Goal: Transaction & Acquisition: Purchase product/service

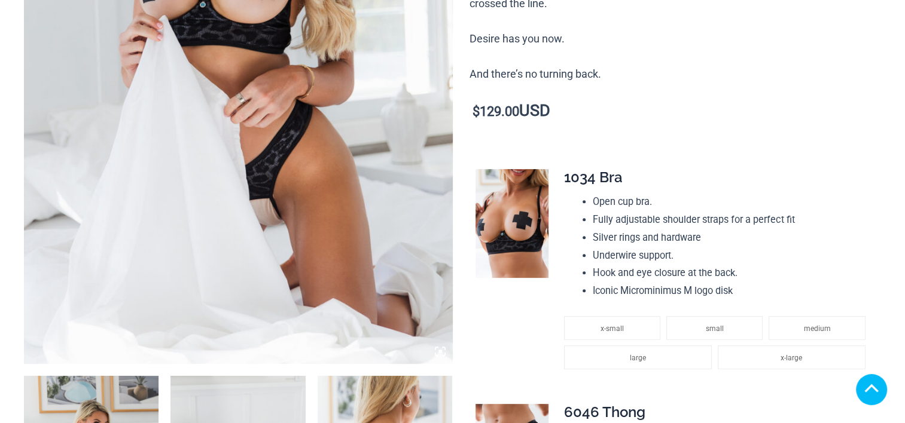
scroll to position [598, 0]
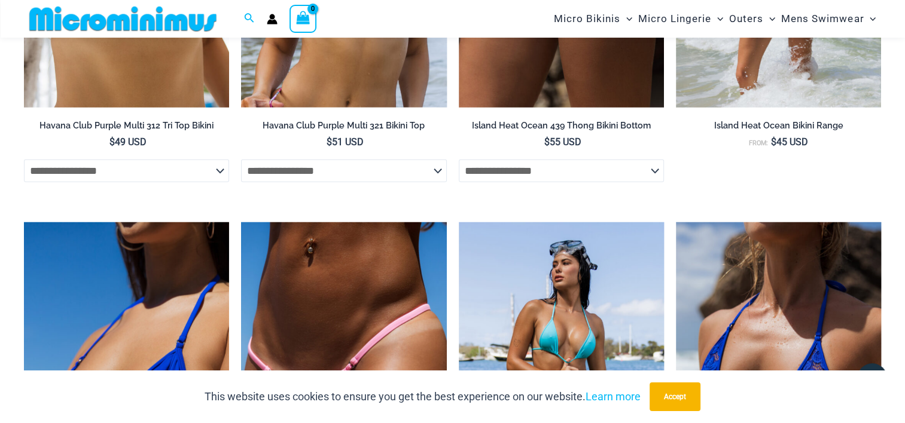
scroll to position [2985, 0]
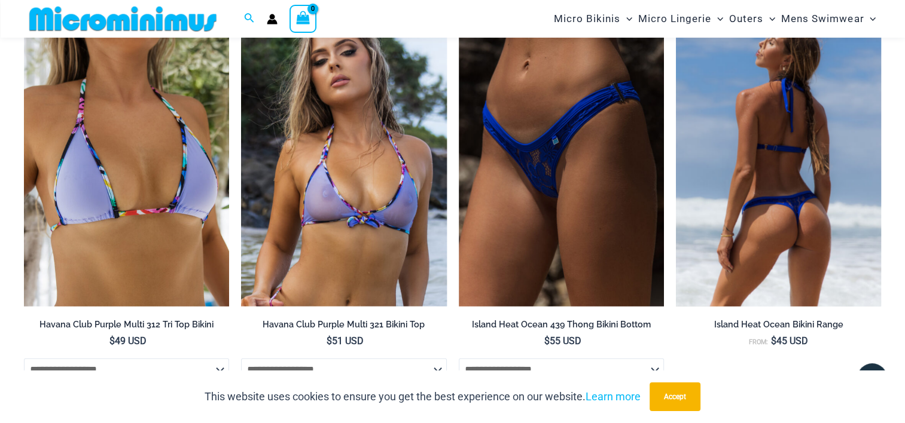
click at [780, 286] on img at bounding box center [778, 153] width 205 height 308
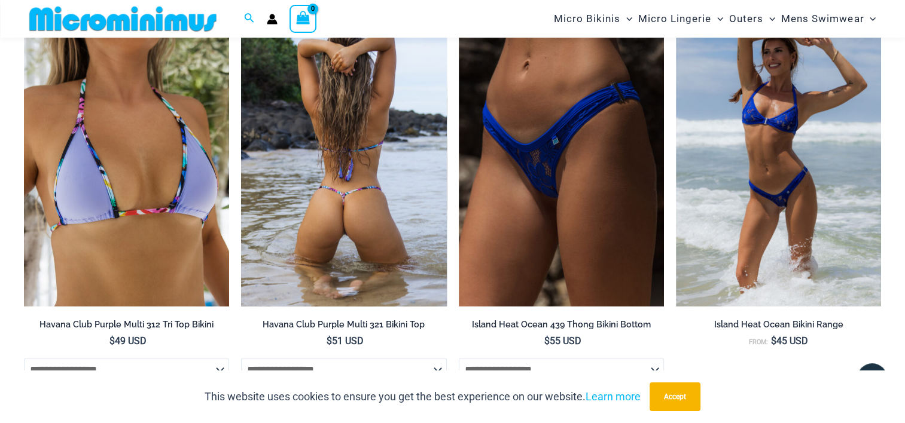
click at [330, 178] on img at bounding box center [343, 153] width 205 height 308
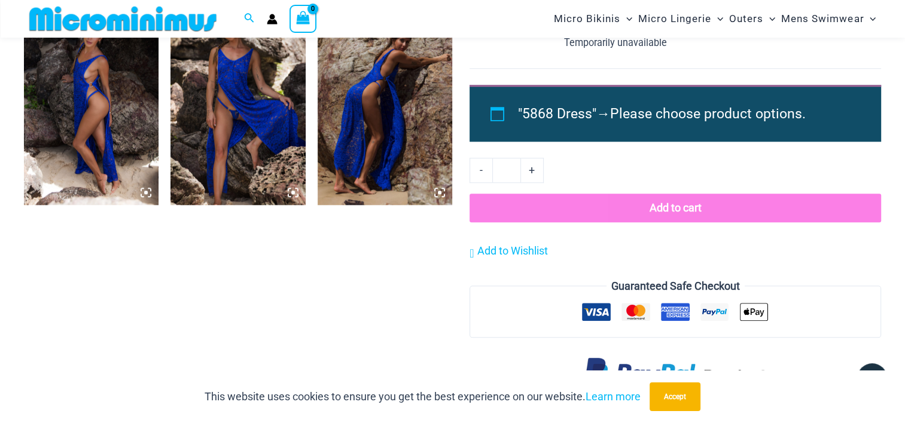
scroll to position [990, 0]
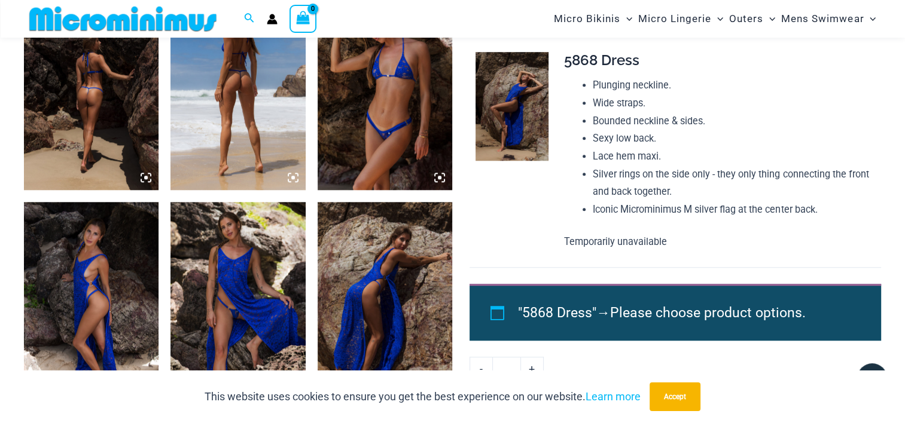
click at [68, 141] on img at bounding box center [91, 88] width 135 height 202
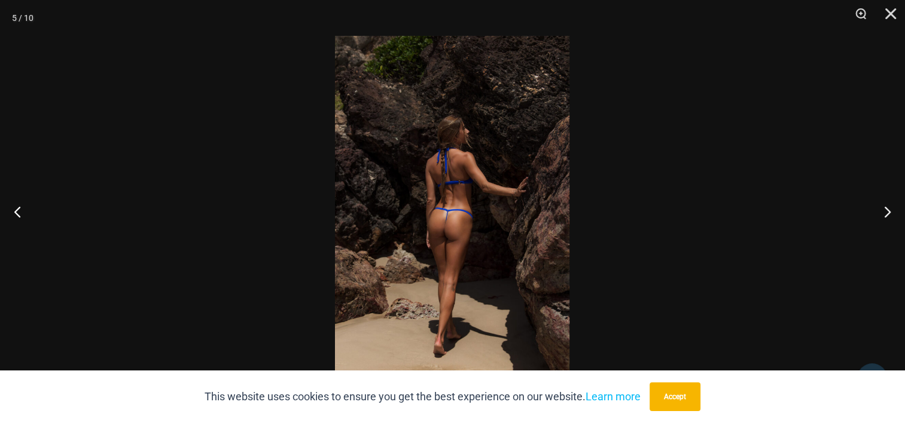
click at [414, 258] on img at bounding box center [452, 212] width 234 height 352
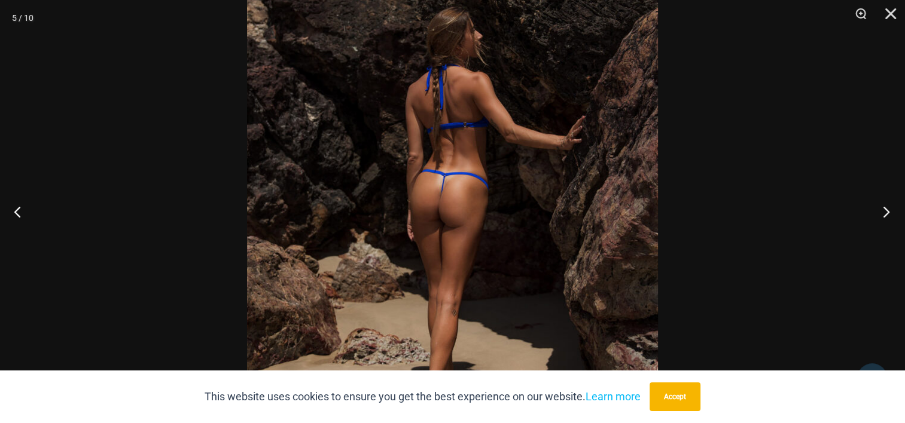
click at [873, 213] on button "Next" at bounding box center [882, 212] width 45 height 60
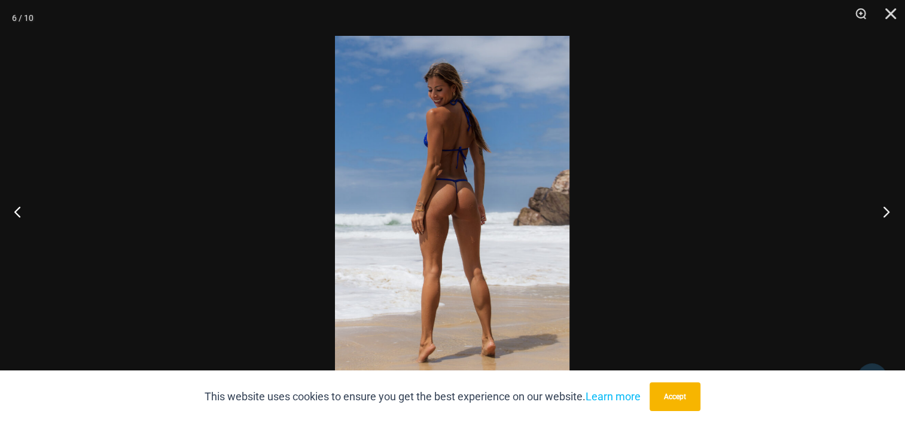
click at [873, 213] on button "Next" at bounding box center [882, 212] width 45 height 60
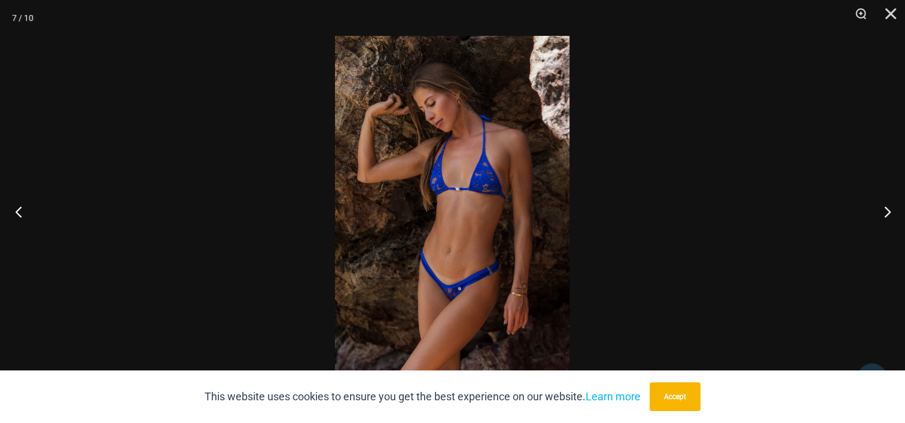
click at [22, 216] on button "Previous" at bounding box center [22, 212] width 45 height 60
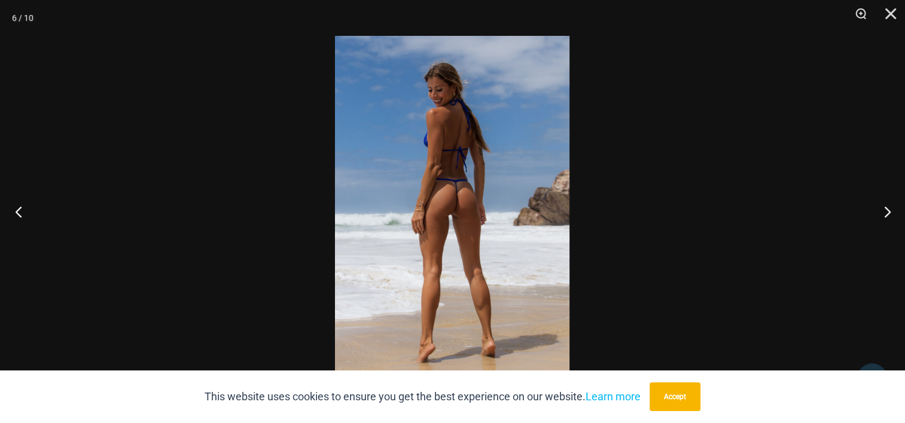
click at [22, 216] on button "Previous" at bounding box center [22, 212] width 45 height 60
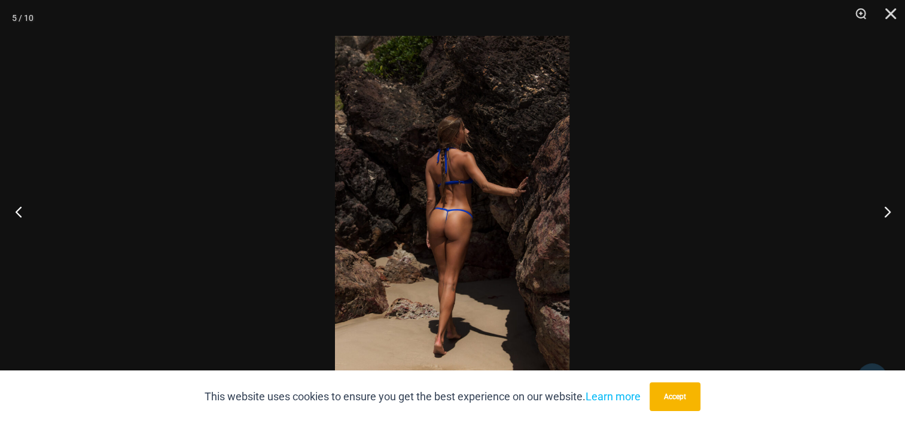
click at [22, 216] on button "Previous" at bounding box center [22, 212] width 45 height 60
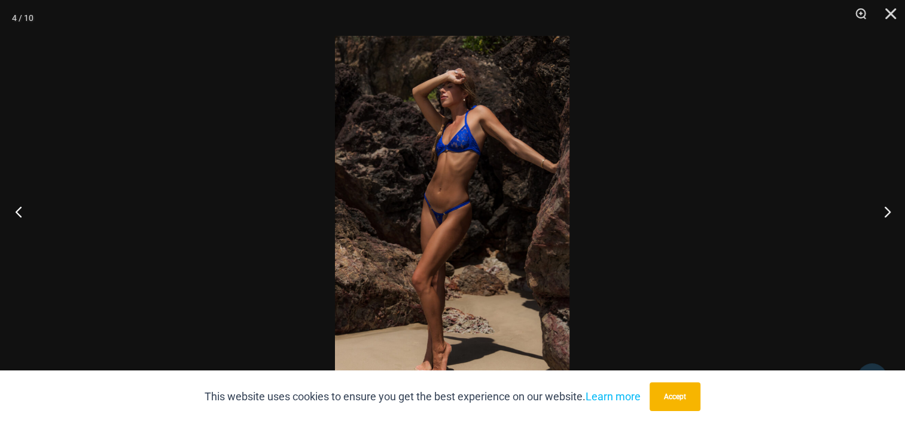
click at [22, 216] on button "Previous" at bounding box center [22, 212] width 45 height 60
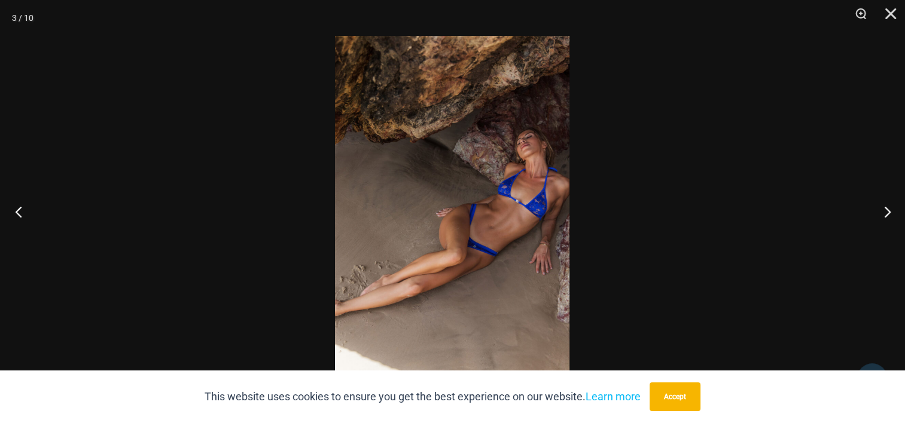
click at [22, 216] on button "Previous" at bounding box center [22, 212] width 45 height 60
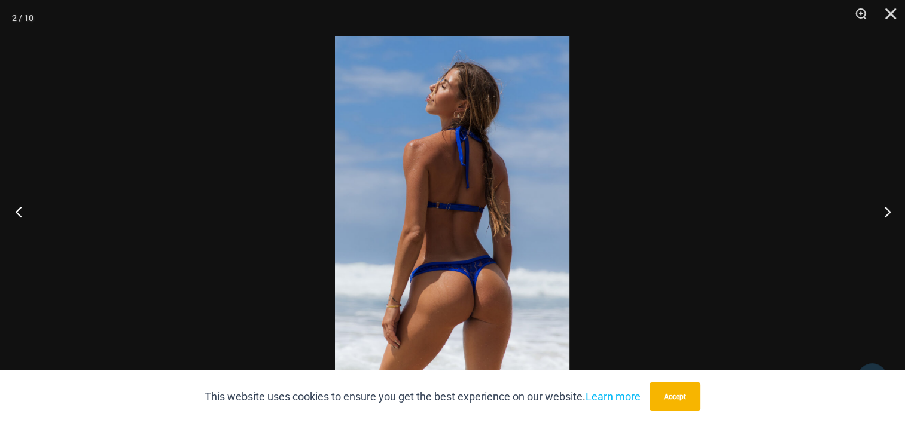
click at [22, 216] on button "Previous" at bounding box center [22, 212] width 45 height 60
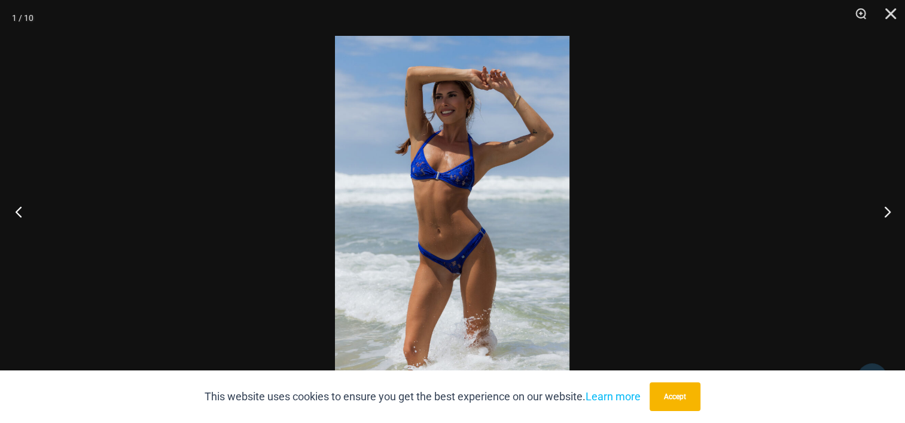
click at [22, 216] on button "Previous" at bounding box center [22, 212] width 45 height 60
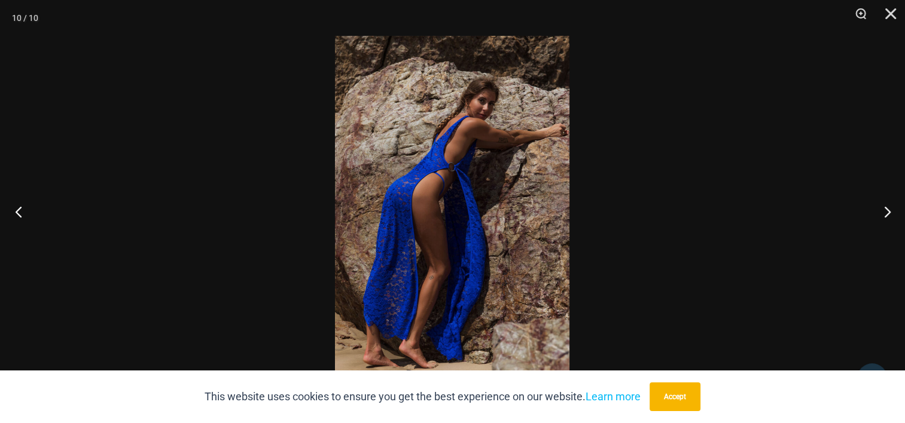
click at [22, 216] on button "Previous" at bounding box center [22, 212] width 45 height 60
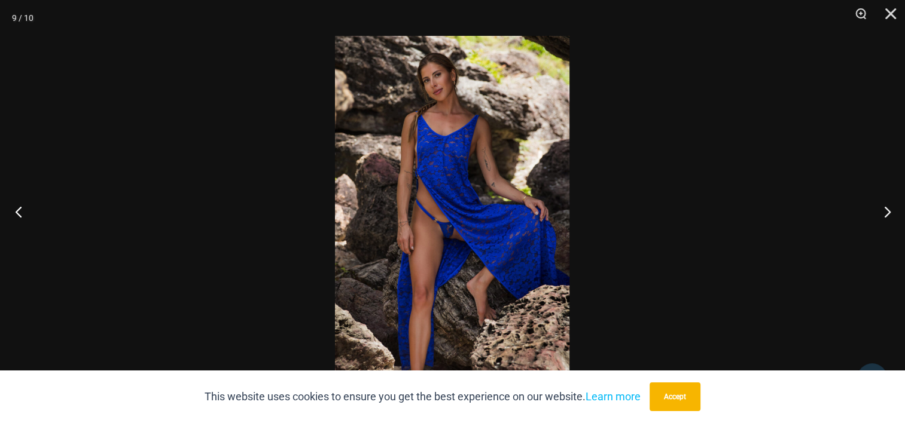
click at [22, 216] on button "Previous" at bounding box center [22, 212] width 45 height 60
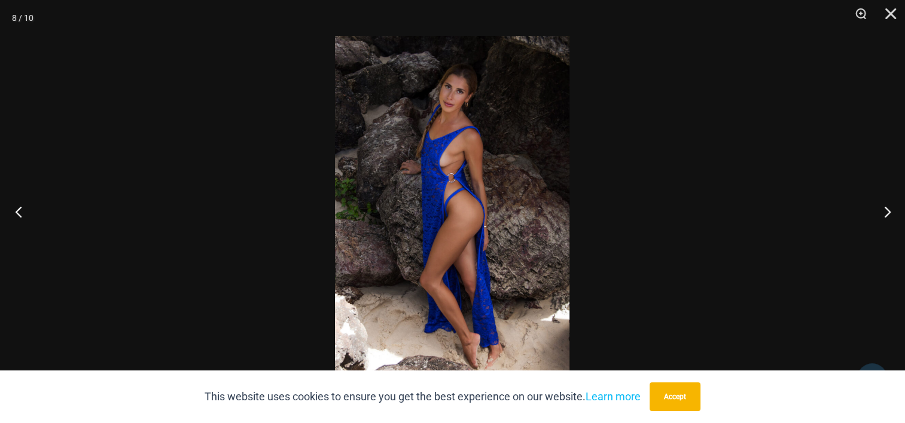
click at [22, 216] on button "Previous" at bounding box center [22, 212] width 45 height 60
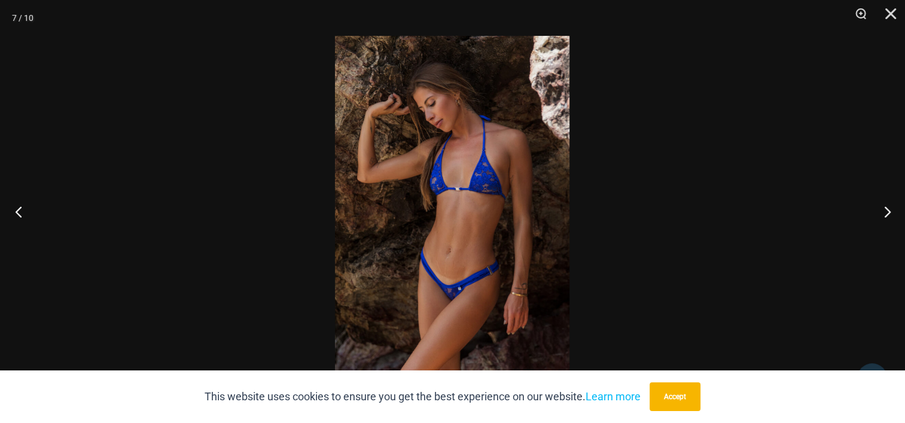
click at [22, 216] on button "Previous" at bounding box center [22, 212] width 45 height 60
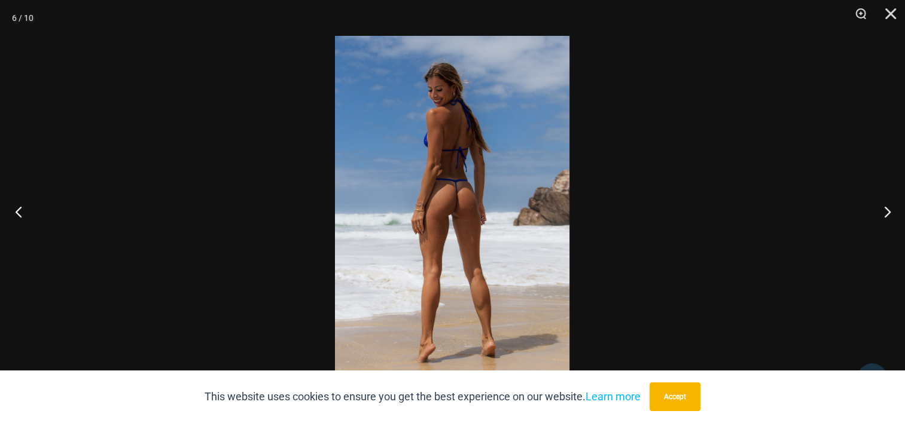
click at [22, 216] on button "Previous" at bounding box center [22, 212] width 45 height 60
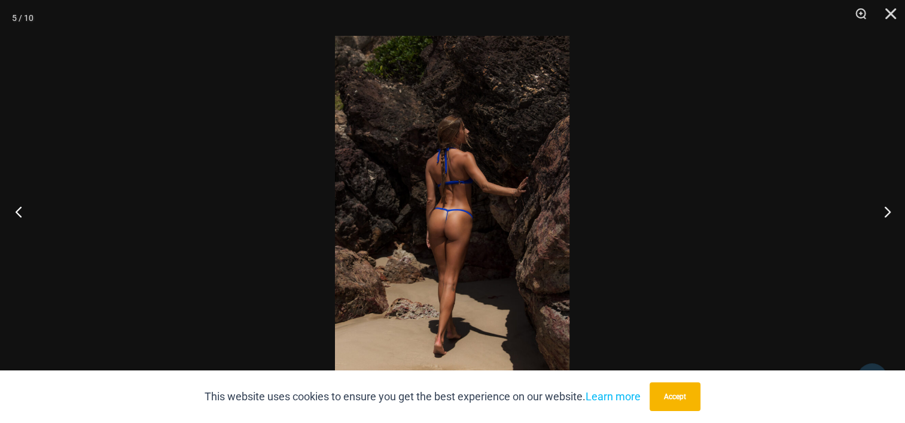
click at [22, 216] on button "Previous" at bounding box center [22, 212] width 45 height 60
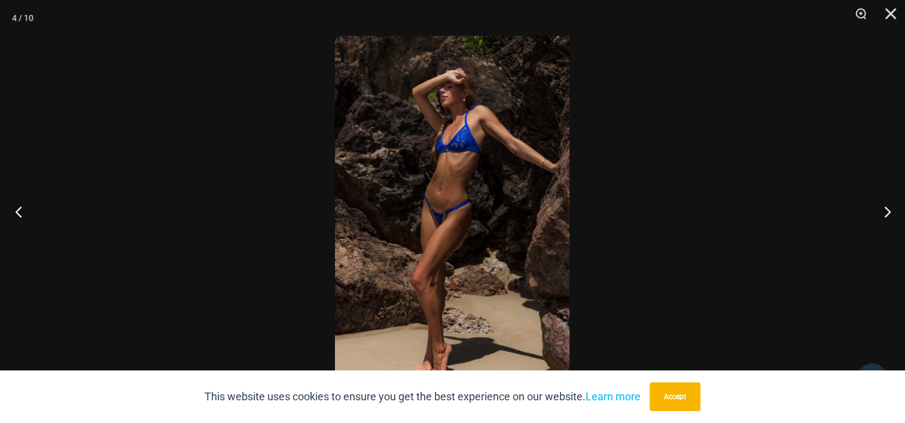
click at [22, 216] on button "Previous" at bounding box center [22, 212] width 45 height 60
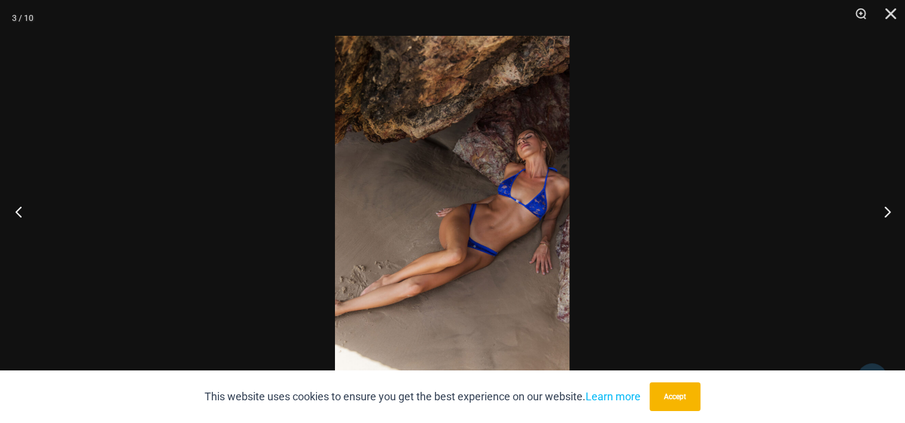
click at [22, 216] on button "Previous" at bounding box center [22, 212] width 45 height 60
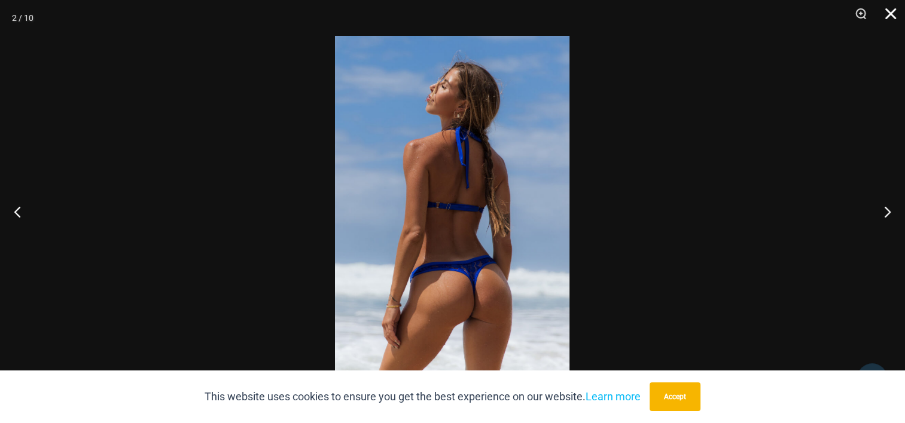
click at [892, 14] on button "Close" at bounding box center [886, 18] width 30 height 36
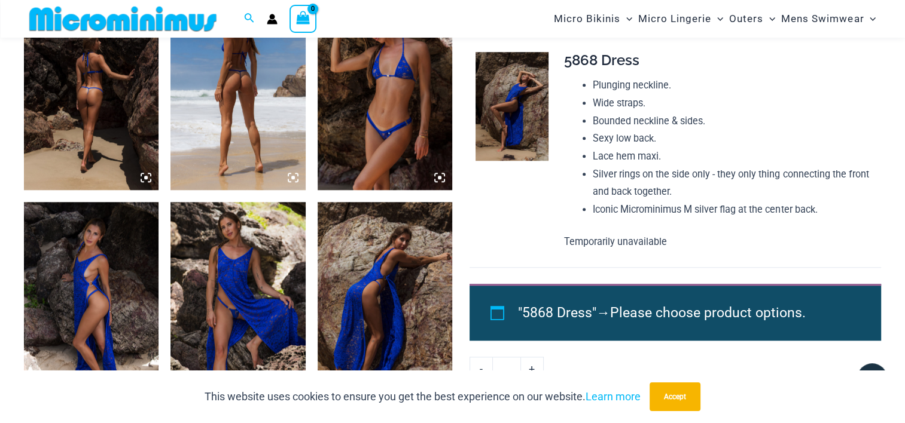
scroll to position [1189, 0]
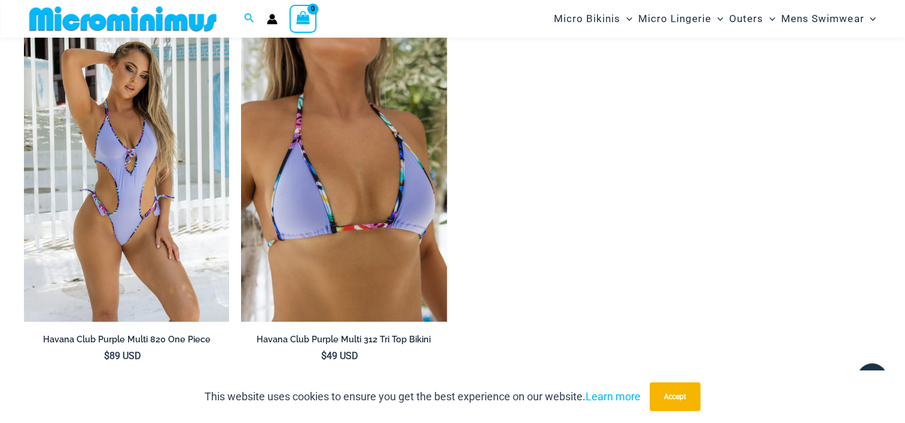
scroll to position [986, 0]
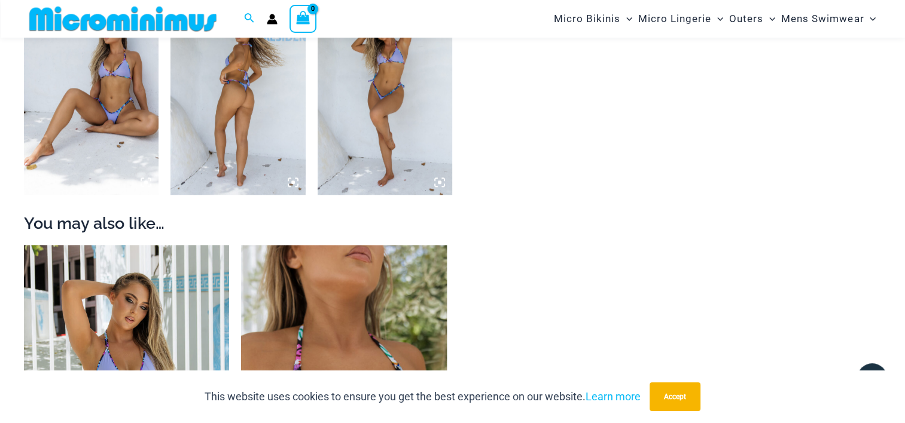
click at [227, 121] on img at bounding box center [237, 93] width 135 height 202
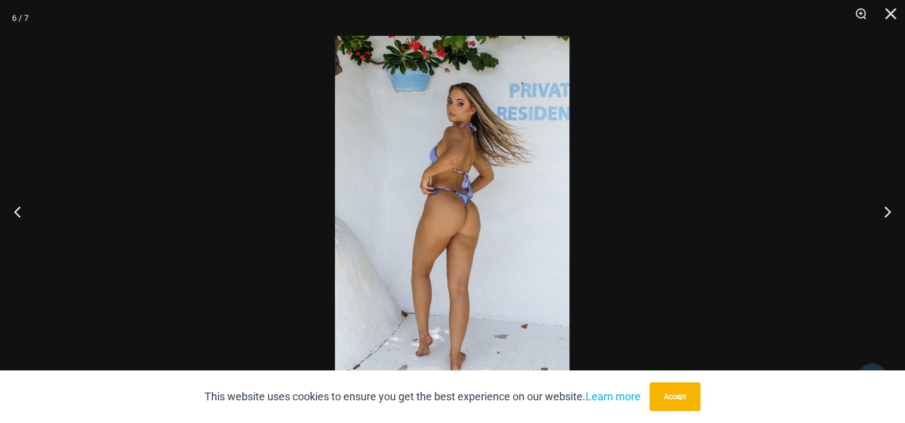
click at [432, 220] on img at bounding box center [452, 212] width 234 height 352
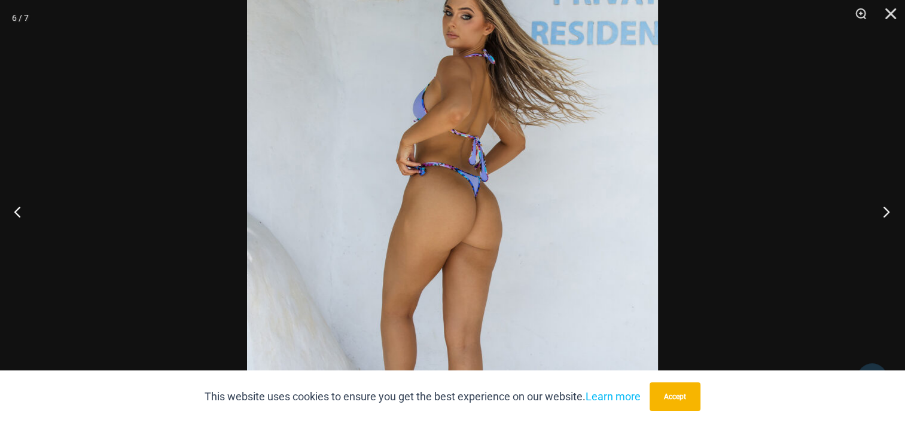
click at [892, 222] on button "Next" at bounding box center [882, 212] width 45 height 60
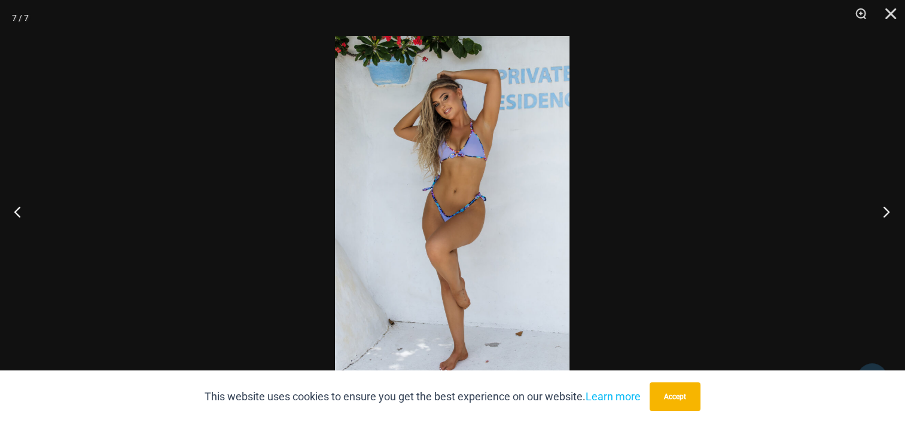
click at [892, 222] on button "Next" at bounding box center [882, 212] width 45 height 60
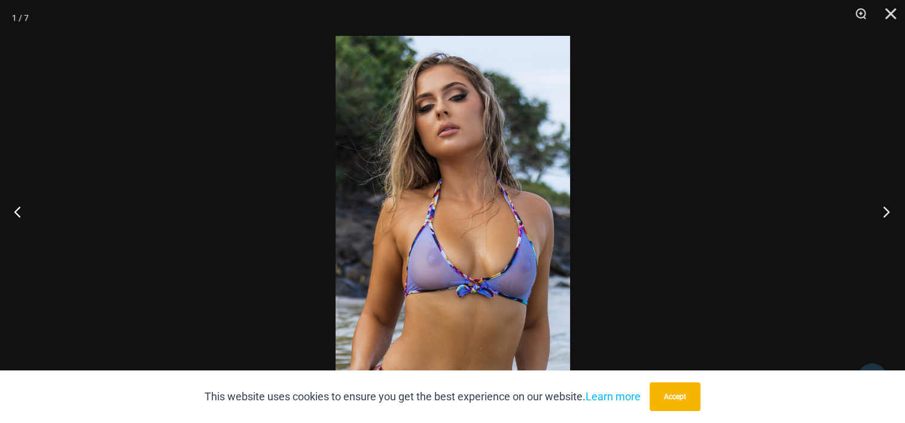
click at [892, 222] on button "Next" at bounding box center [882, 212] width 45 height 60
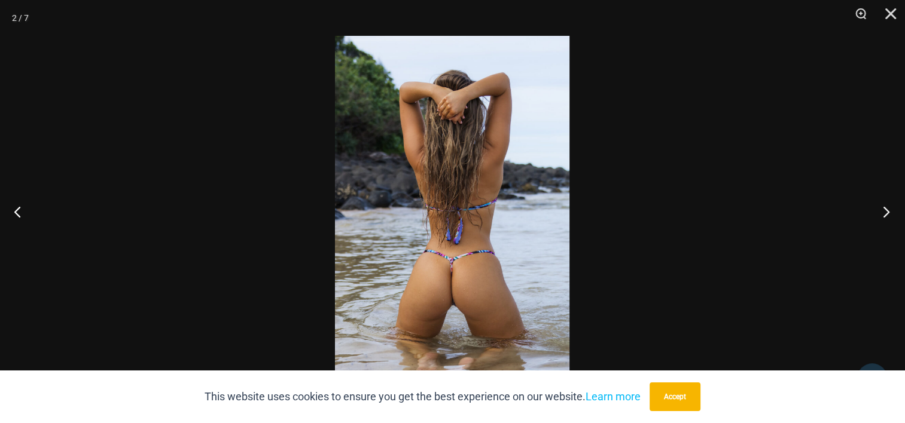
click at [887, 229] on button "Next" at bounding box center [882, 212] width 45 height 60
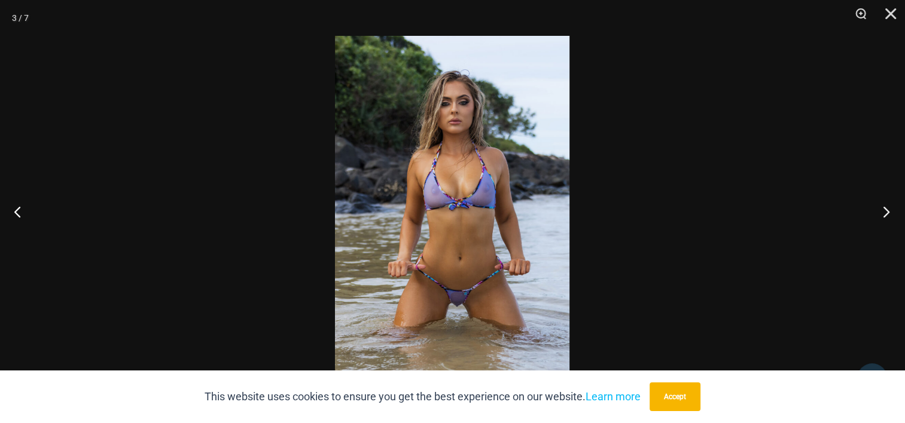
click at [887, 229] on button "Next" at bounding box center [882, 212] width 45 height 60
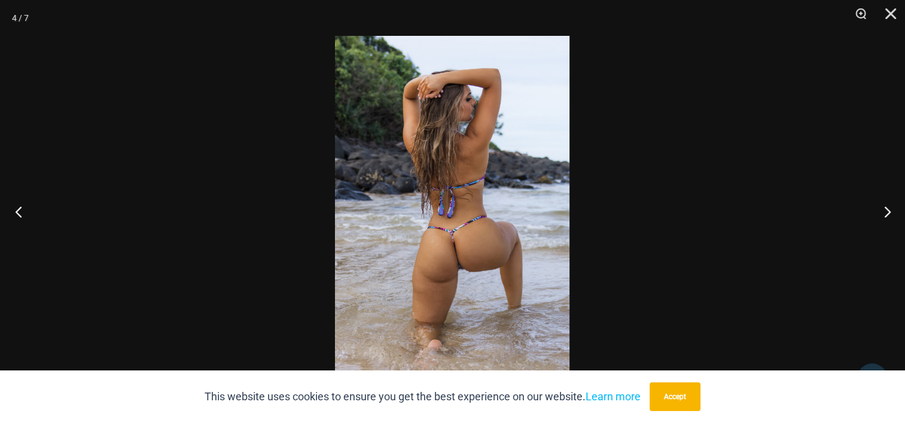
click at [20, 214] on button "Previous" at bounding box center [22, 212] width 45 height 60
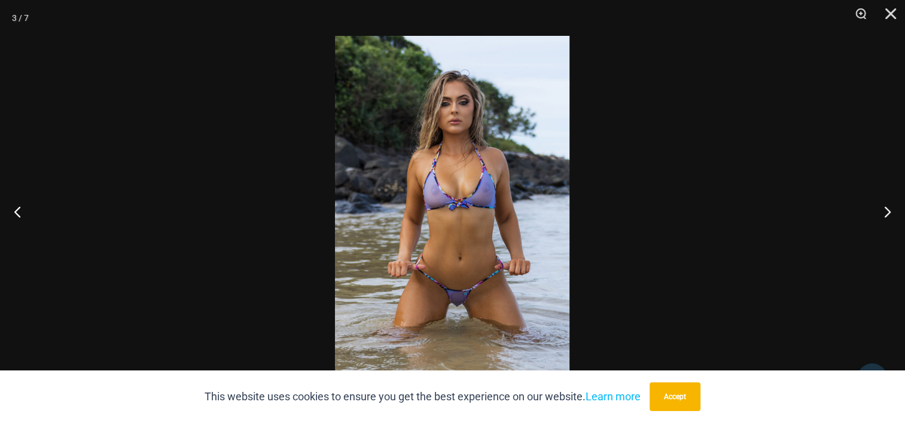
click at [428, 247] on img at bounding box center [452, 212] width 234 height 352
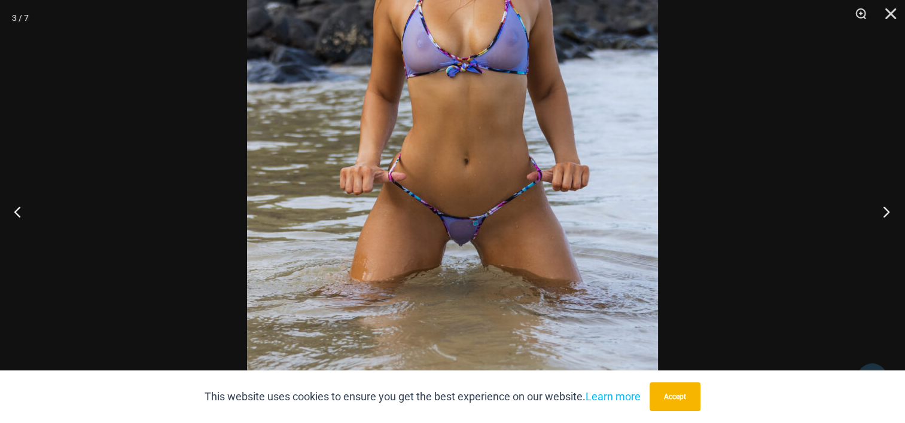
click at [887, 215] on button "Next" at bounding box center [882, 212] width 45 height 60
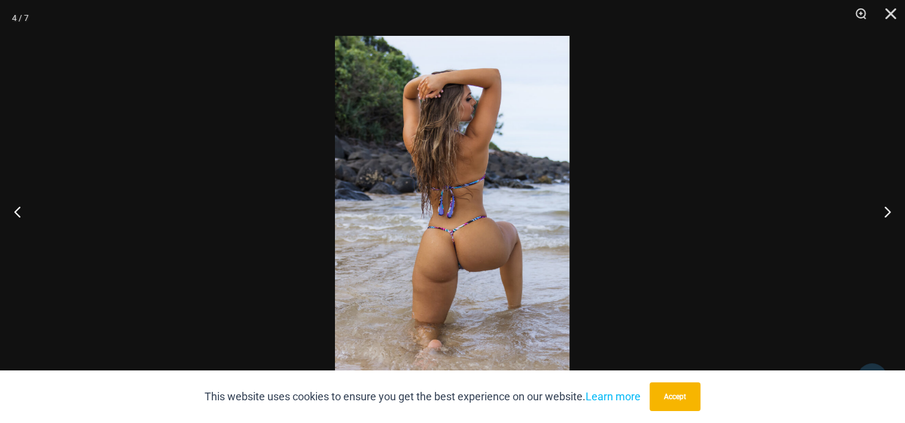
click at [474, 240] on img at bounding box center [452, 212] width 234 height 352
